Goal: Task Accomplishment & Management: Manage account settings

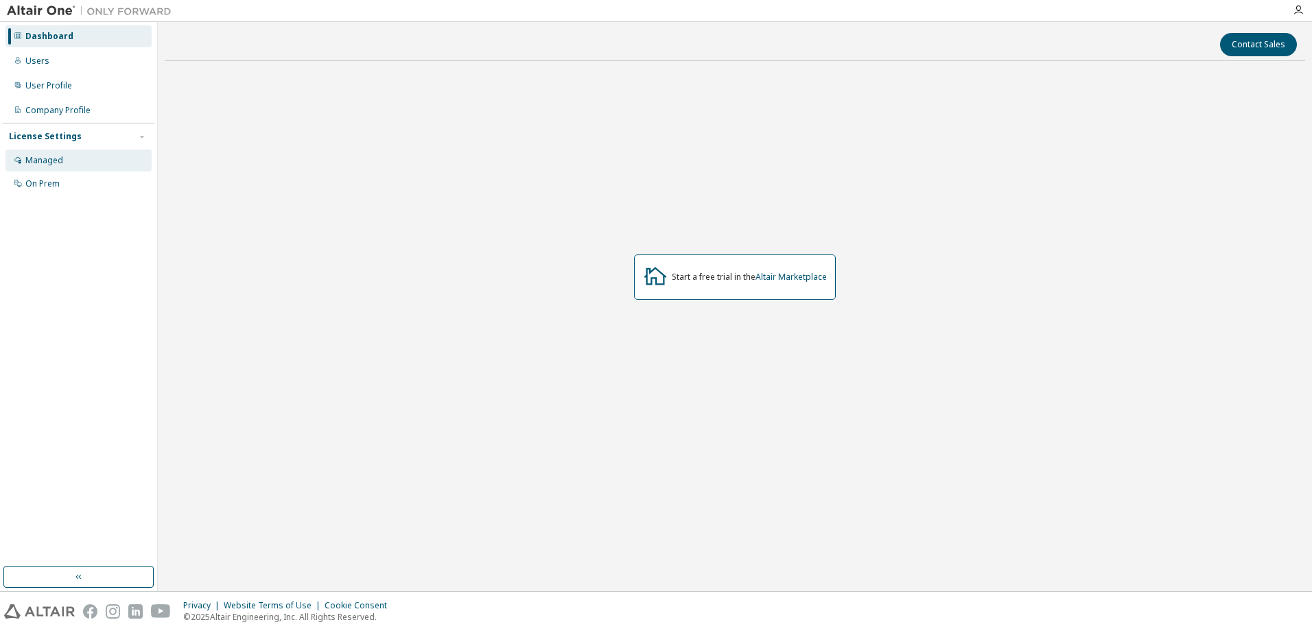
click at [56, 163] on div "Managed" at bounding box center [44, 160] width 38 height 11
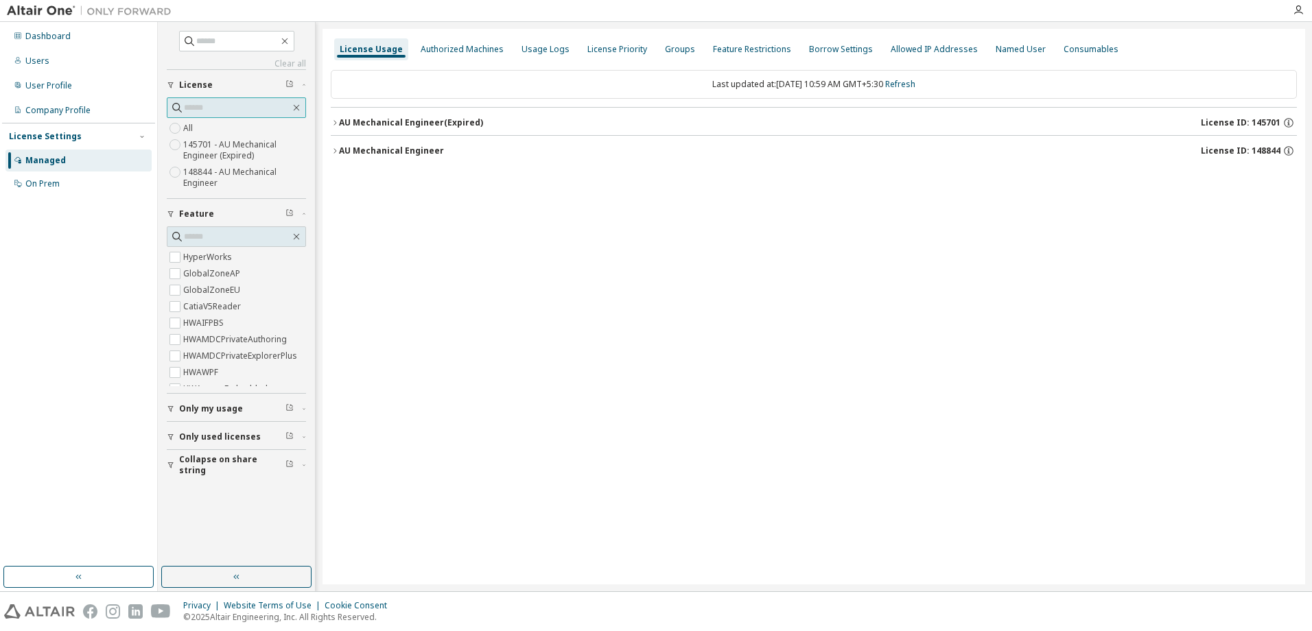
click at [296, 99] on span at bounding box center [236, 107] width 139 height 21
click at [297, 106] on icon "button" at bounding box center [296, 107] width 11 height 11
click at [294, 235] on icon "button" at bounding box center [297, 237] width 6 height 6
click at [240, 575] on icon "button" at bounding box center [236, 577] width 11 height 11
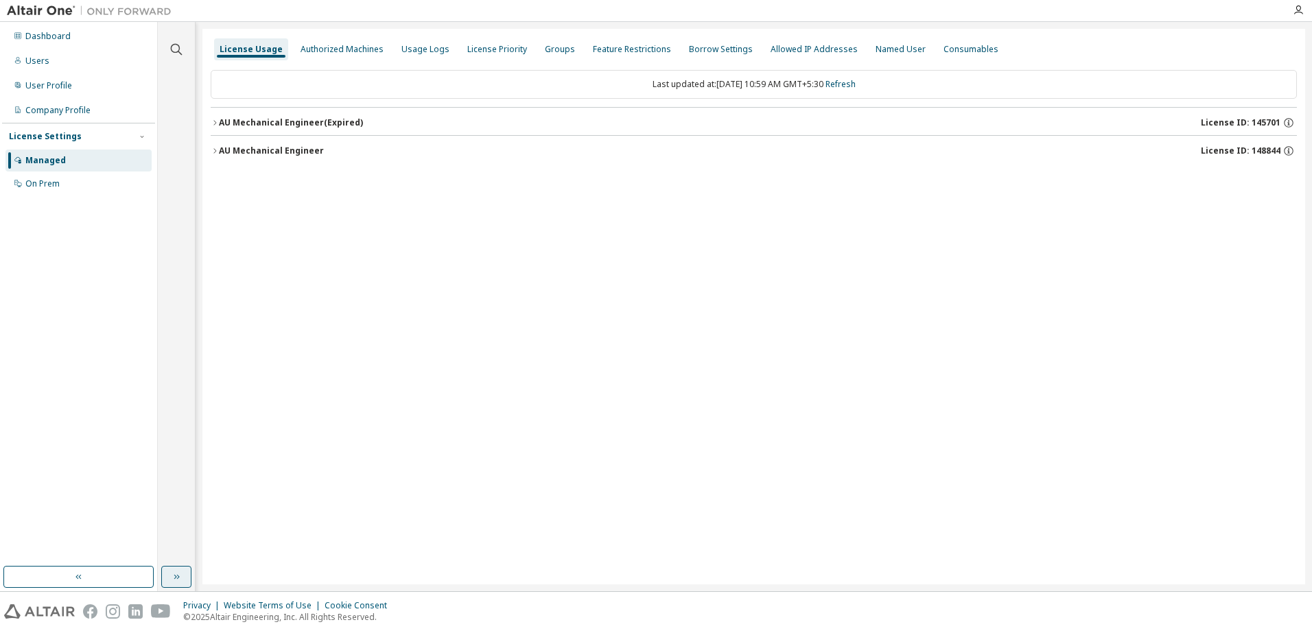
click at [250, 156] on div "AU Mechanical Engineer License ID: 148844" at bounding box center [758, 151] width 1078 height 12
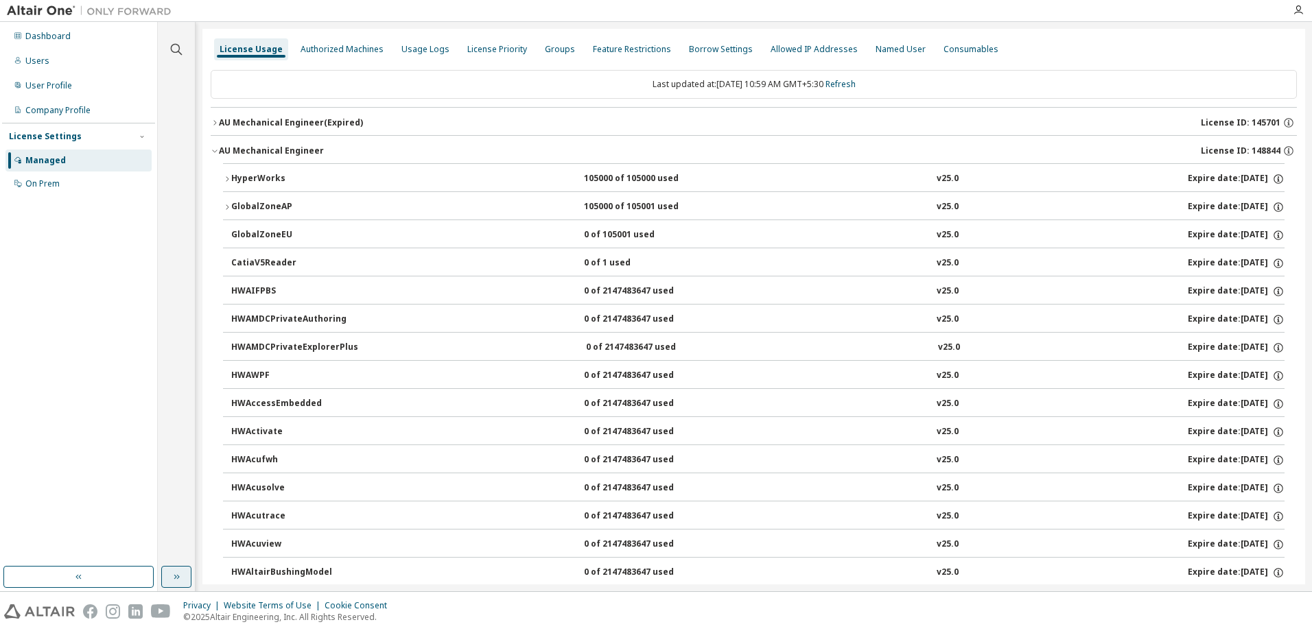
click at [245, 210] on div "GlobalZoneAP" at bounding box center [293, 207] width 124 height 12
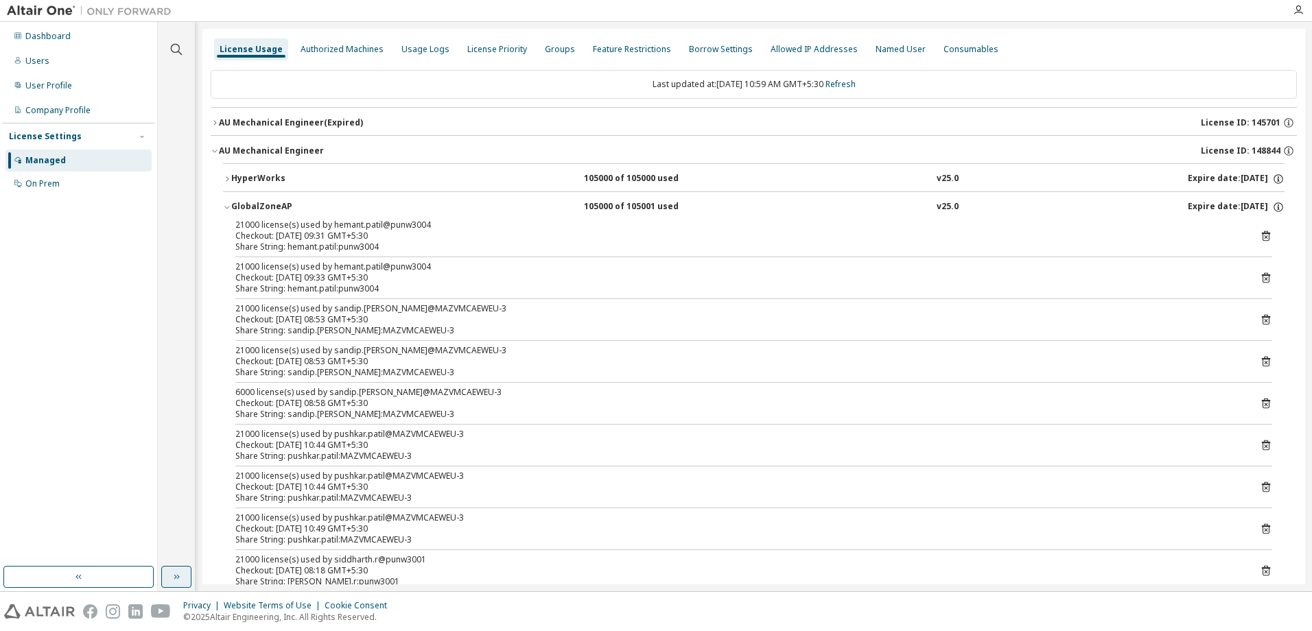
click at [245, 210] on div "GlobalZoneAP" at bounding box center [293, 207] width 124 height 12
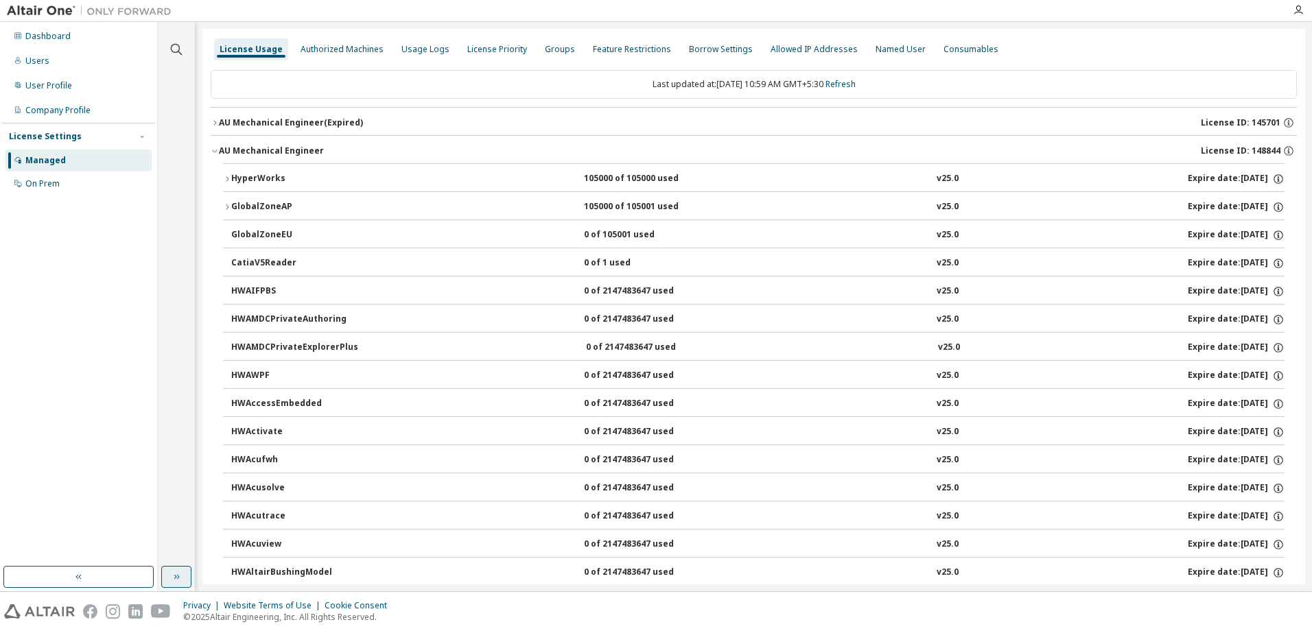
click at [256, 183] on div "HyperWorks" at bounding box center [293, 179] width 124 height 12
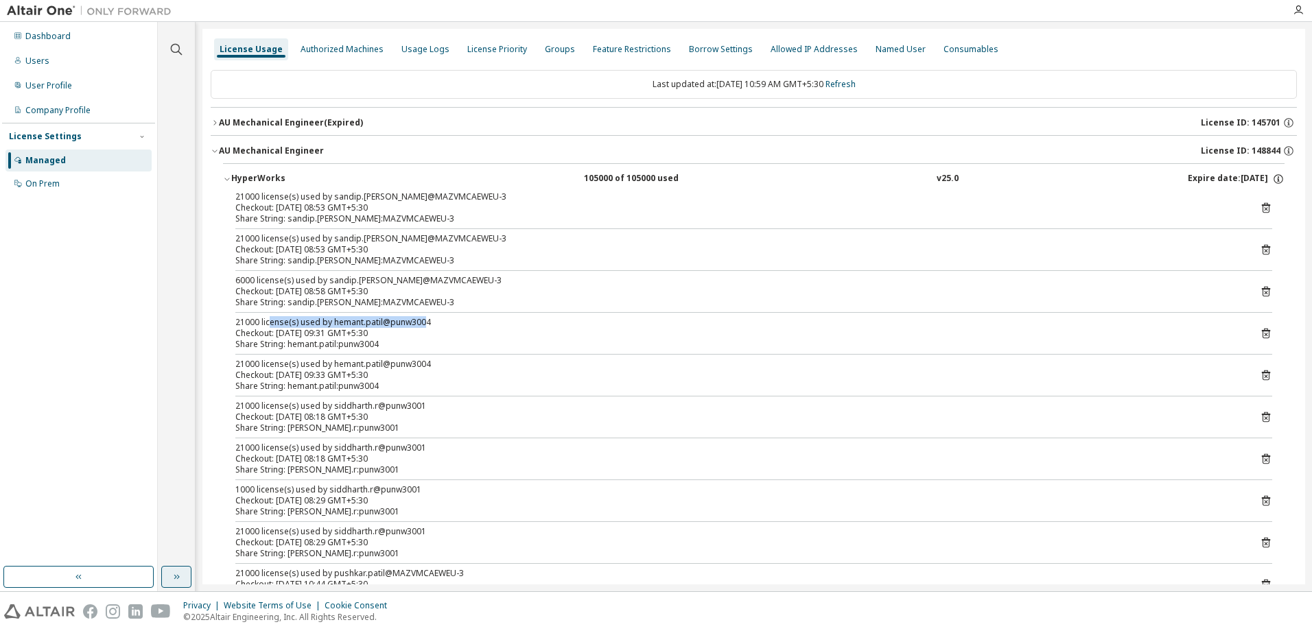
drag, startPoint x: 425, startPoint y: 324, endPoint x: 270, endPoint y: 321, distance: 155.1
click at [270, 321] on div "21000 license(s) used by hemant.patil@punw3004" at bounding box center [737, 322] width 1004 height 11
click at [384, 428] on div "Share String: siddharth.r:punw3001" at bounding box center [737, 428] width 1004 height 11
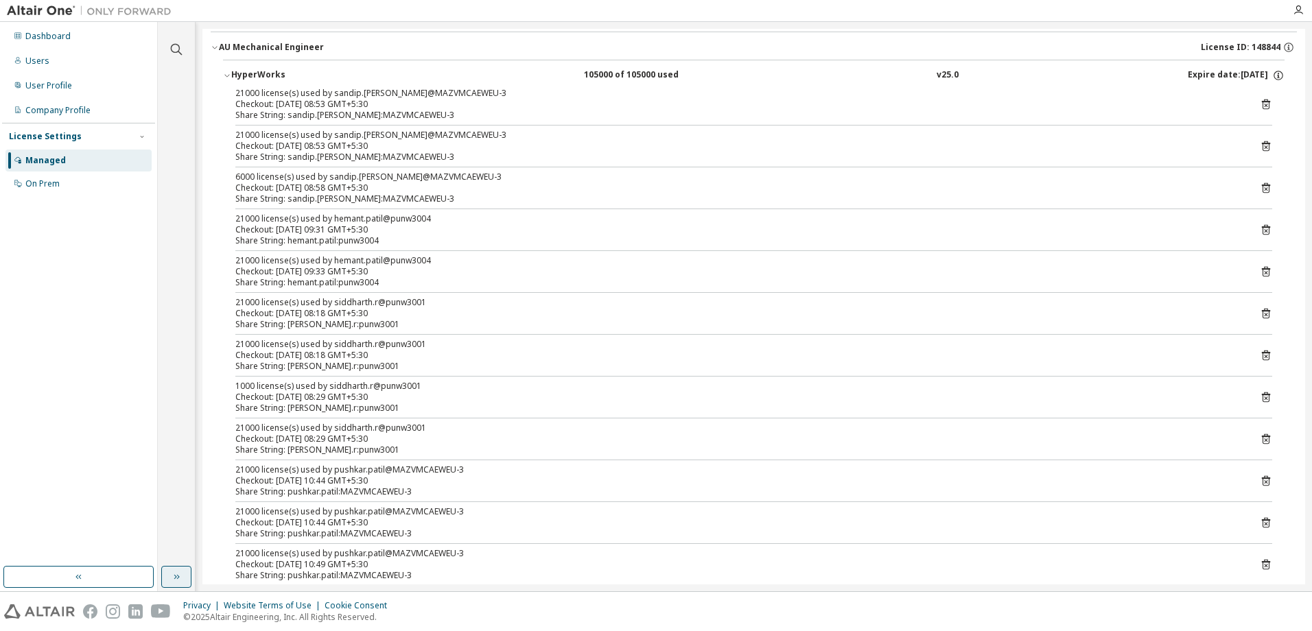
scroll to position [137, 0]
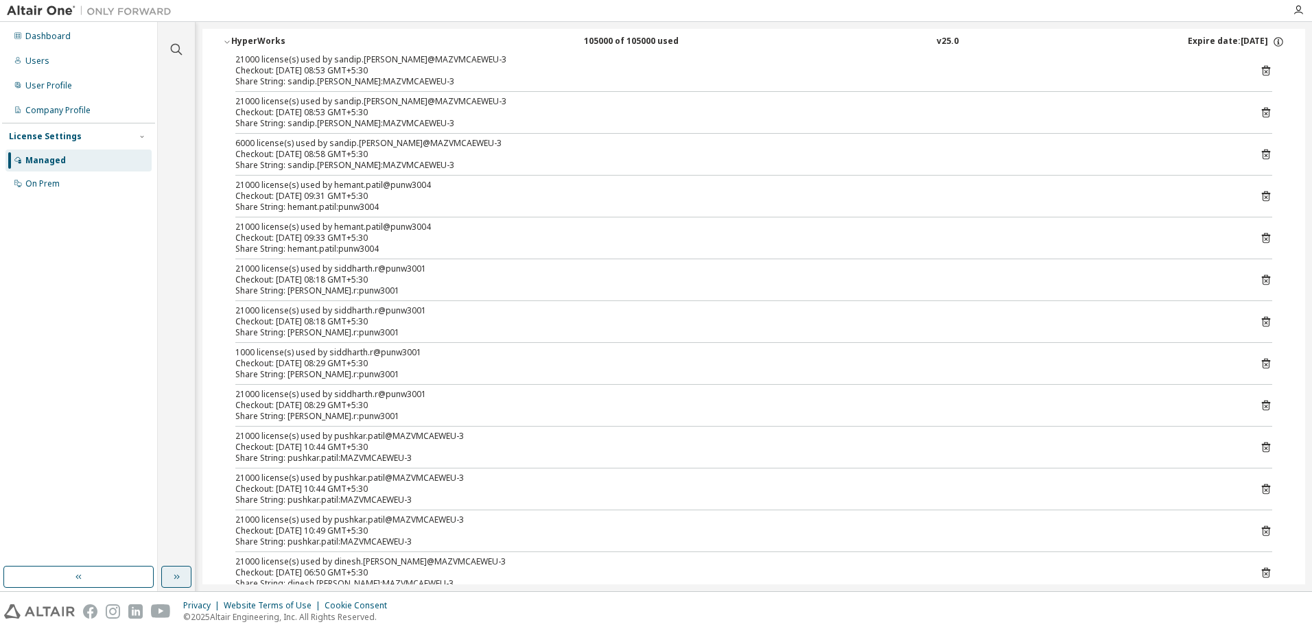
click at [433, 468] on div at bounding box center [753, 468] width 1037 height 1
click at [438, 495] on div "Share String: pushkar.patil:MAZVMCAEWEU-3" at bounding box center [737, 500] width 1004 height 11
click at [450, 539] on div "Share String: pushkar.patil:MAZVMCAEWEU-3" at bounding box center [737, 542] width 1004 height 11
drag, startPoint x: 351, startPoint y: 198, endPoint x: 430, endPoint y: 213, distance: 80.2
click at [430, 213] on div "21000 license(s) used by sandip.khairnar@MAZVMCAEWEU-3 Checkout: 2025-09-09 08:…" at bounding box center [753, 429] width 1061 height 750
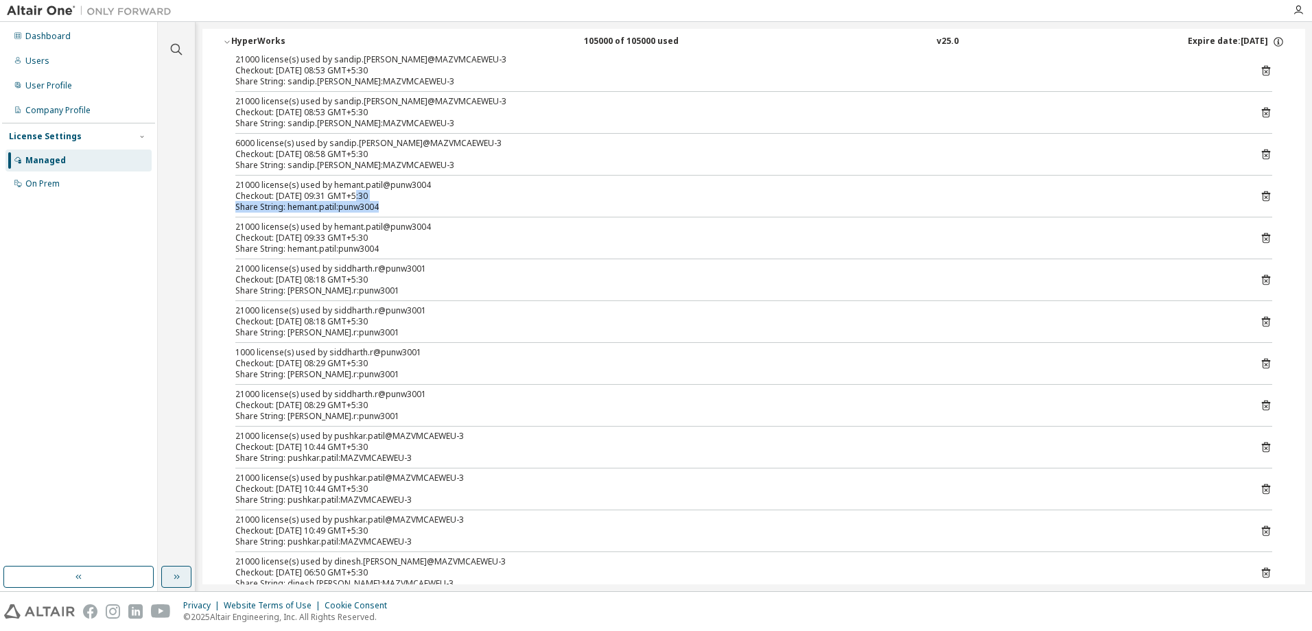
click at [379, 210] on div "Share String: hemant.patil:punw3004" at bounding box center [737, 207] width 1004 height 11
drag, startPoint x: 322, startPoint y: 198, endPoint x: 353, endPoint y: 200, distance: 30.9
click at [353, 200] on div "Checkout: 2025-09-09 09:31 GMT+5:30" at bounding box center [737, 196] width 1004 height 11
drag, startPoint x: 353, startPoint y: 200, endPoint x: 442, endPoint y: 213, distance: 89.4
click at [442, 213] on div "21000 license(s) used by sandip.khairnar@MAZVMCAEWEU-3 Checkout: 2025-09-09 08:…" at bounding box center [753, 429] width 1061 height 750
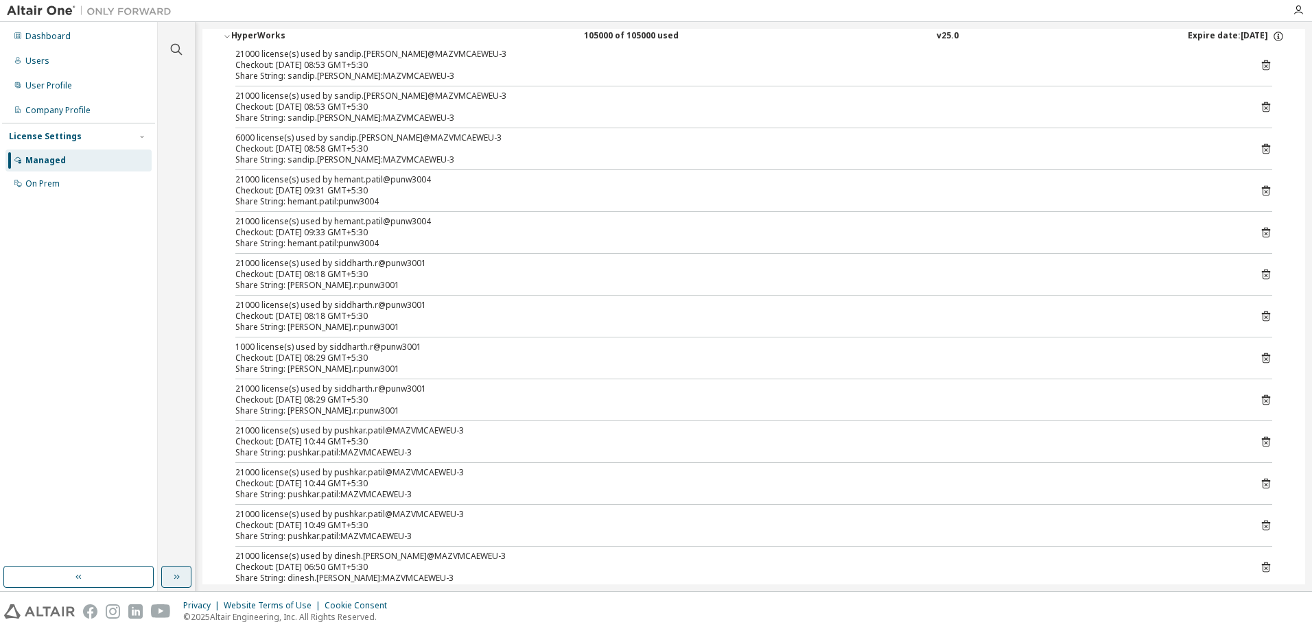
scroll to position [0, 0]
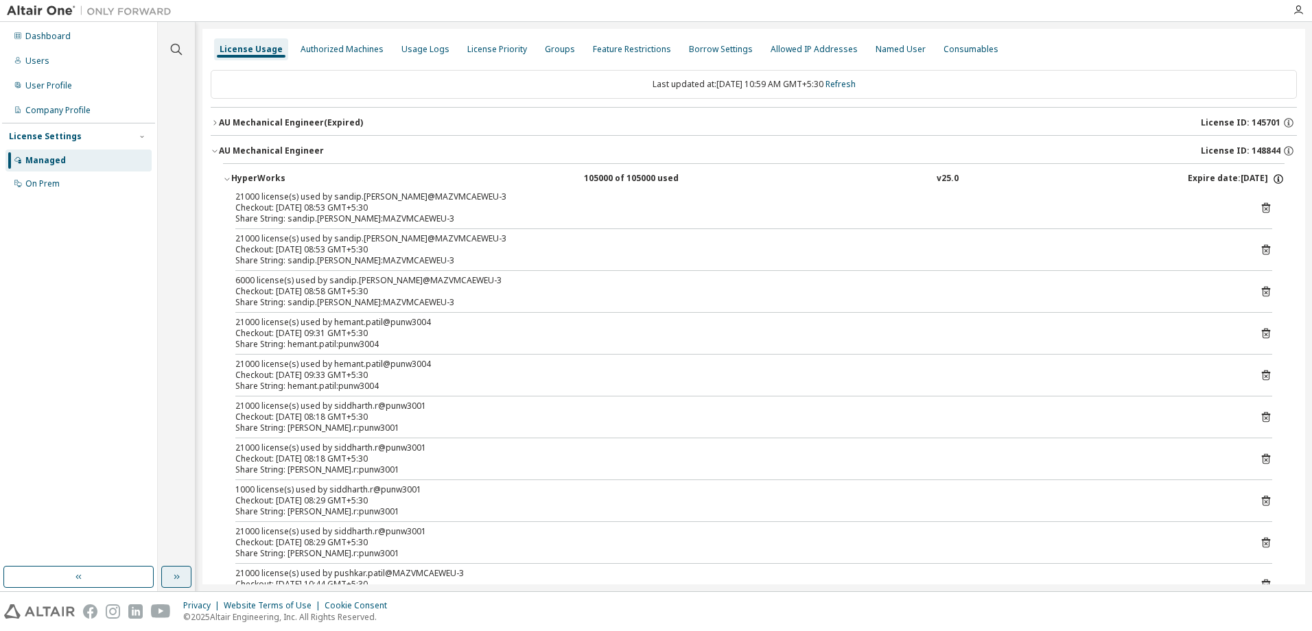
click at [1273, 178] on icon "button" at bounding box center [1278, 179] width 12 height 12
click at [231, 178] on icon "button" at bounding box center [227, 179] width 8 height 8
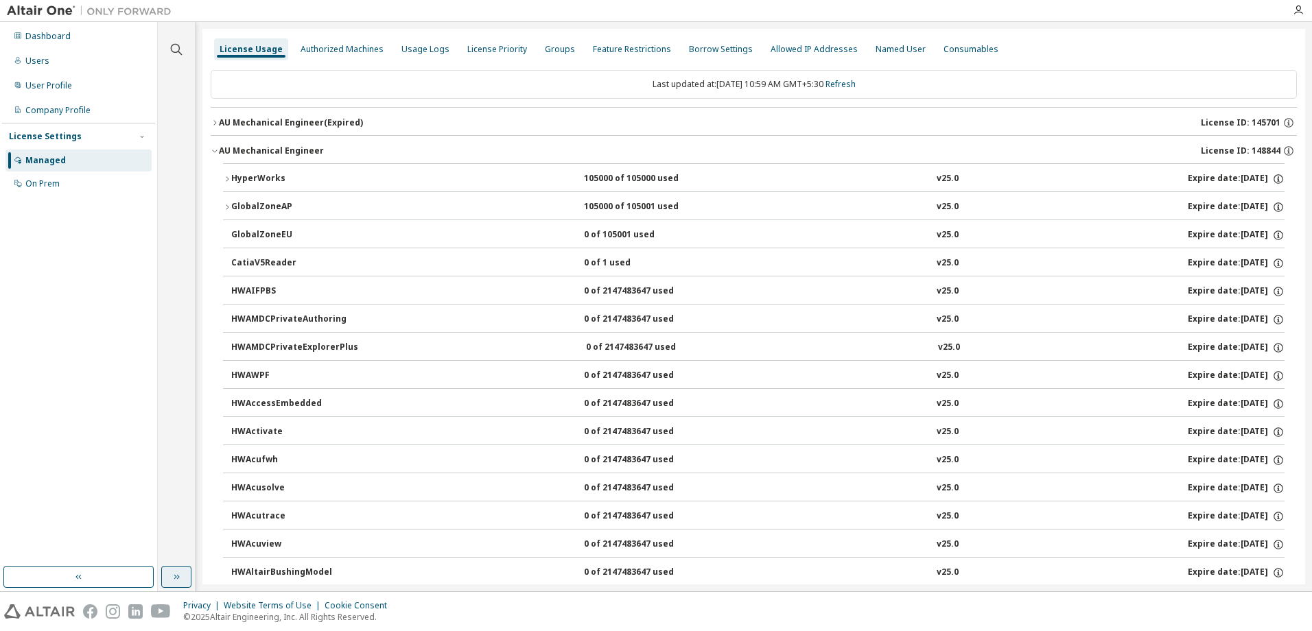
click at [217, 154] on icon "button" at bounding box center [215, 151] width 8 height 8
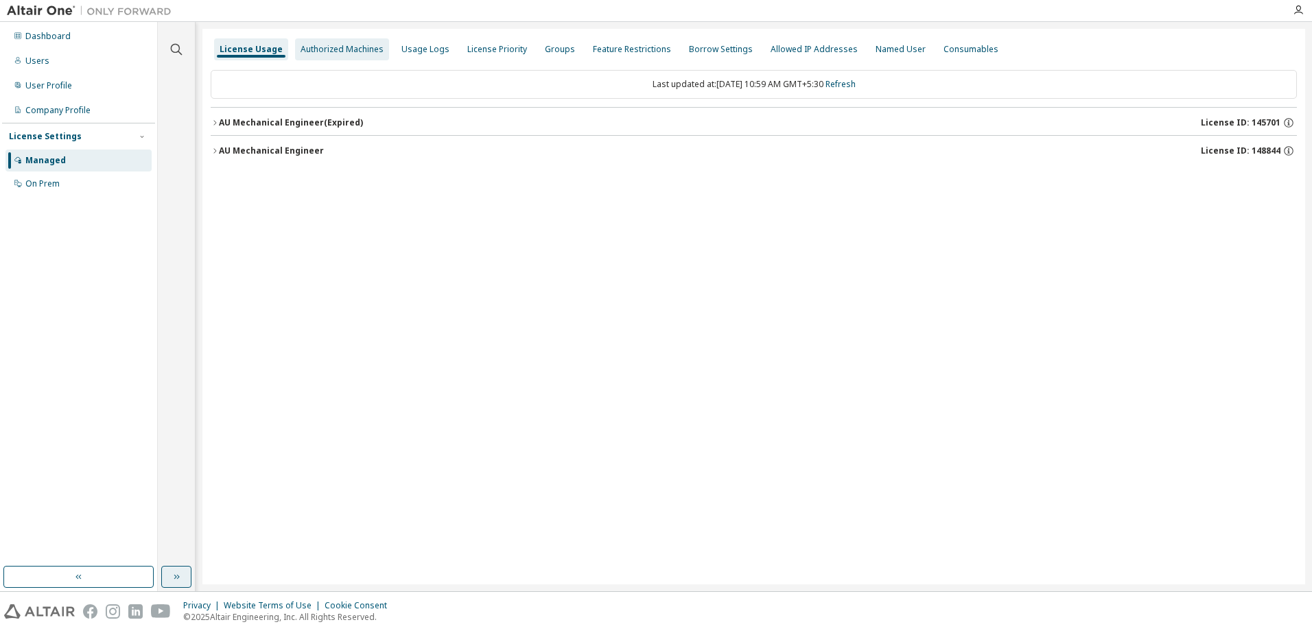
click at [358, 47] on div "Authorized Machines" at bounding box center [342, 49] width 83 height 11
